Goal: Navigation & Orientation: Go to known website

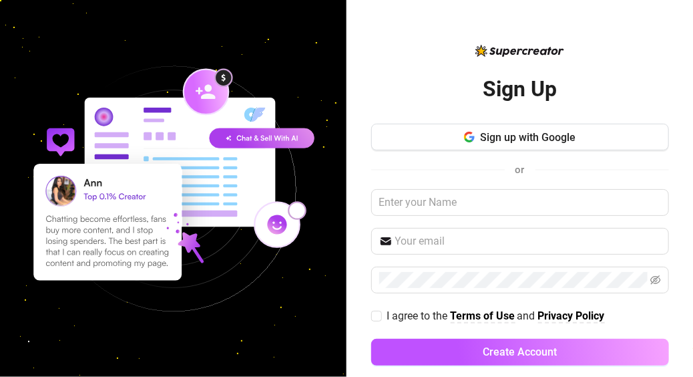
scroll to position [15, 0]
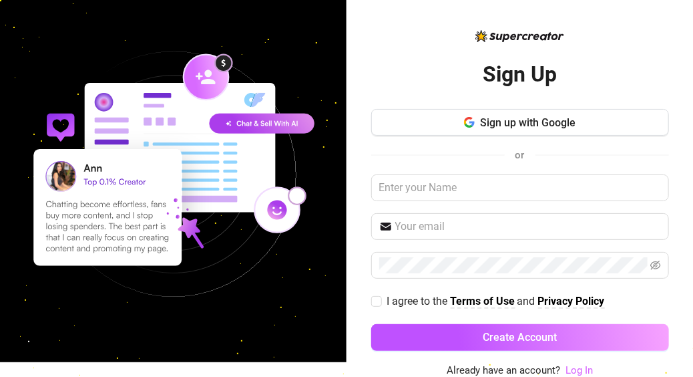
click at [569, 371] on link "Log In" at bounding box center [579, 370] width 27 height 12
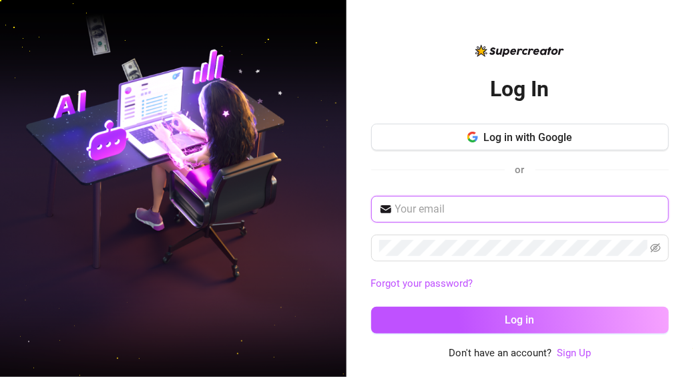
click at [428, 216] on input "text" at bounding box center [529, 209] width 266 height 16
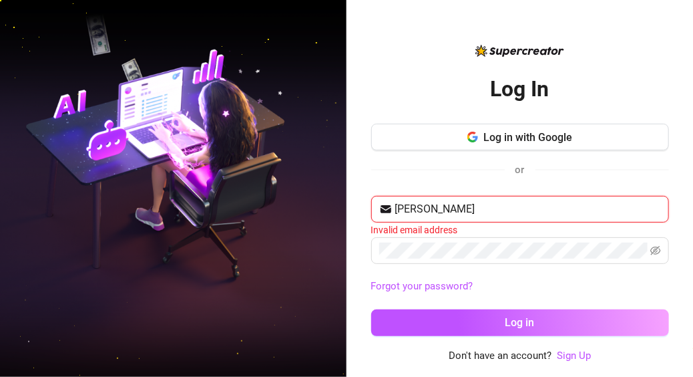
type input "[EMAIL_ADDRESS][DOMAIN_NAME]"
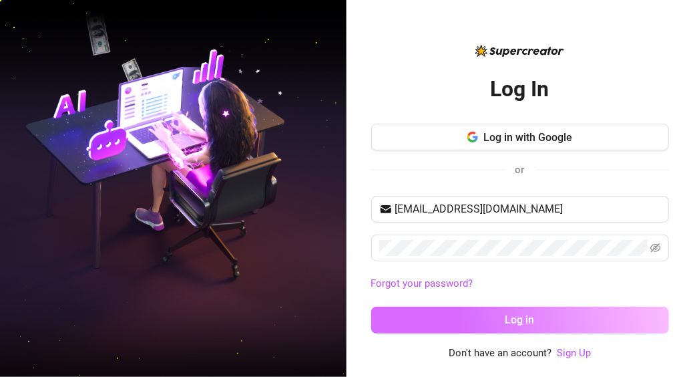
click at [452, 318] on button "Log in" at bounding box center [520, 320] width 298 height 27
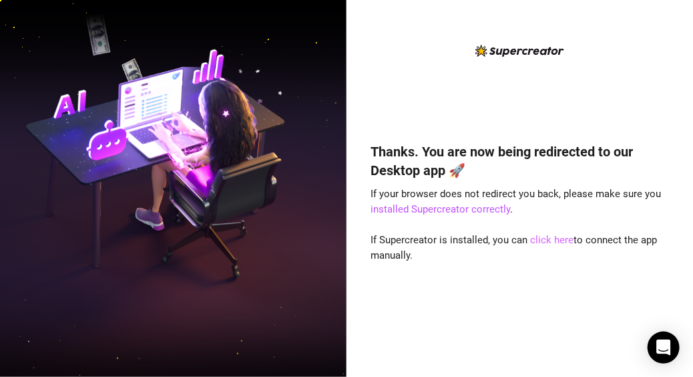
click at [542, 238] on link "click here" at bounding box center [552, 240] width 43 height 12
